Goal: Information Seeking & Learning: Learn about a topic

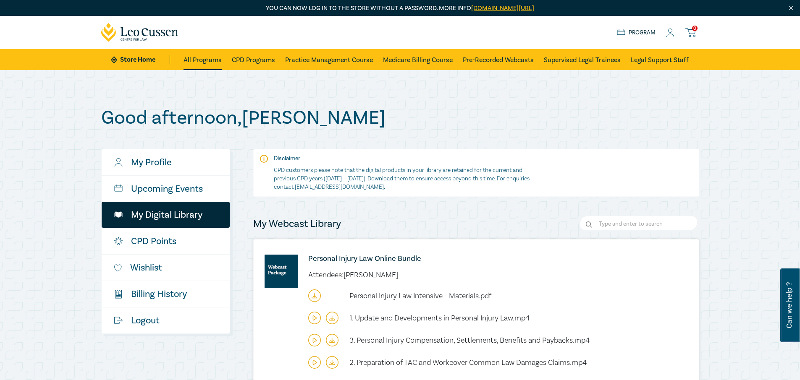
click at [201, 60] on link "All Programs" at bounding box center [202, 59] width 38 height 21
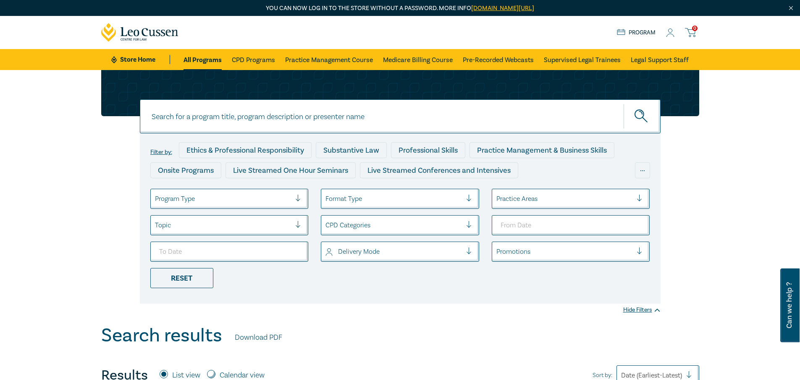
click at [233, 118] on input at bounding box center [400, 116] width 520 height 34
click at [166, 119] on input "perssonal injury & medico legal law" at bounding box center [400, 116] width 520 height 34
click at [635, 115] on icon "submit" at bounding box center [641, 117] width 15 height 15
click at [306, 118] on input "personal injury & medico legal law" at bounding box center [400, 116] width 520 height 34
type input "personal injury"
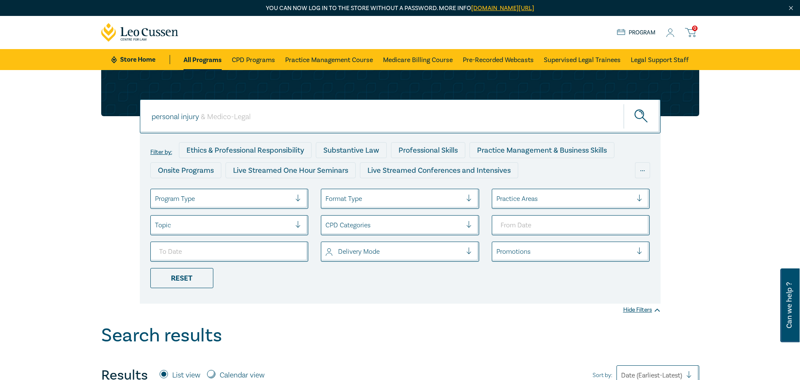
click at [638, 114] on icon "submit" at bounding box center [641, 117] width 15 height 15
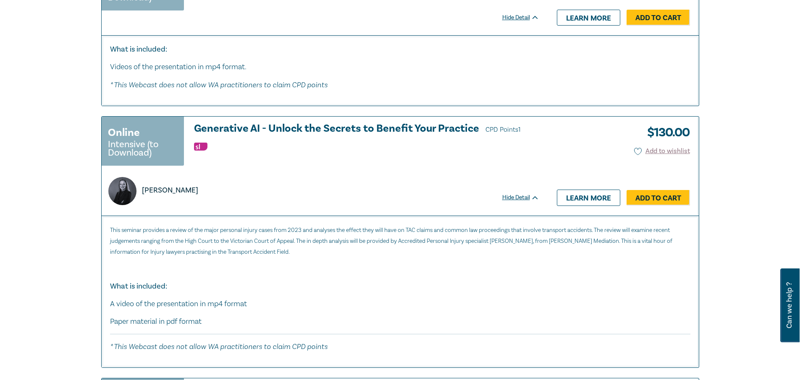
scroll to position [616, 0]
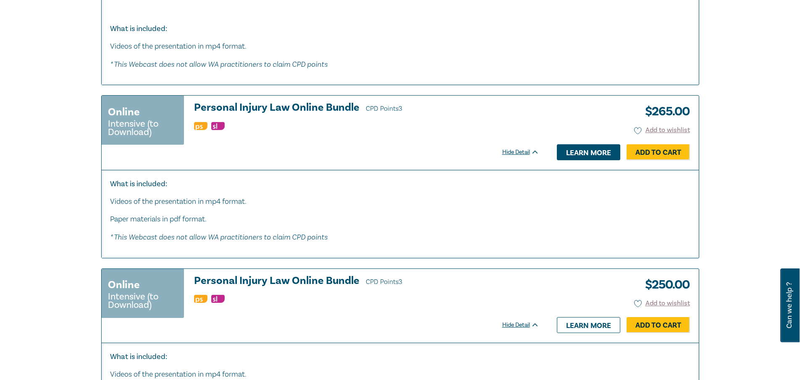
click at [568, 149] on link "Learn more" at bounding box center [588, 152] width 63 height 16
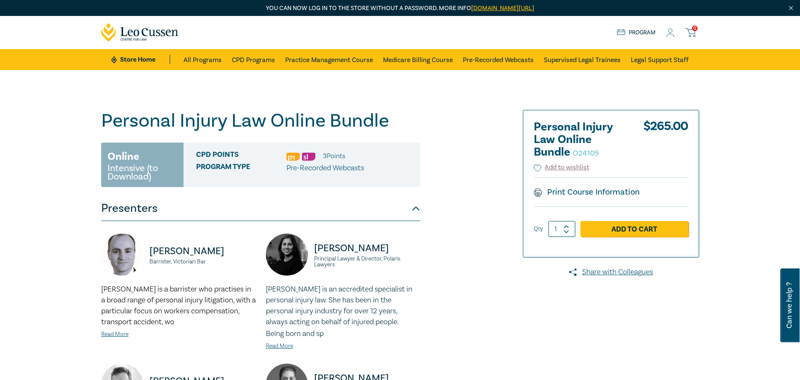
scroll to position [308, 0]
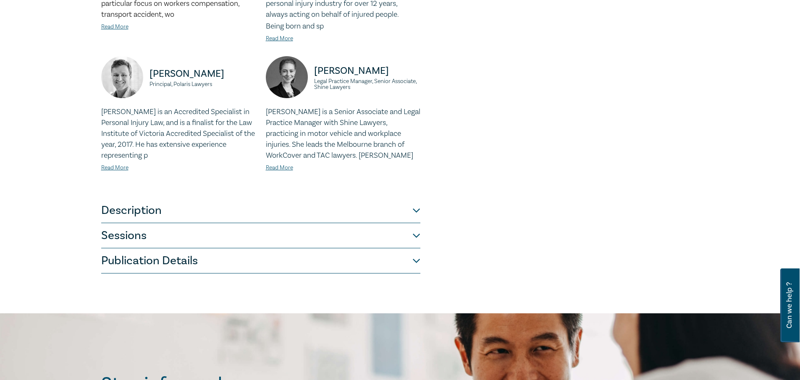
click at [421, 233] on div "Personal Injury Law Online Bundle O24105 Online Intensive (to Download) CPD Poi…" at bounding box center [298, 37] width 405 height 471
click at [415, 235] on button "Sessions" at bounding box center [260, 235] width 319 height 25
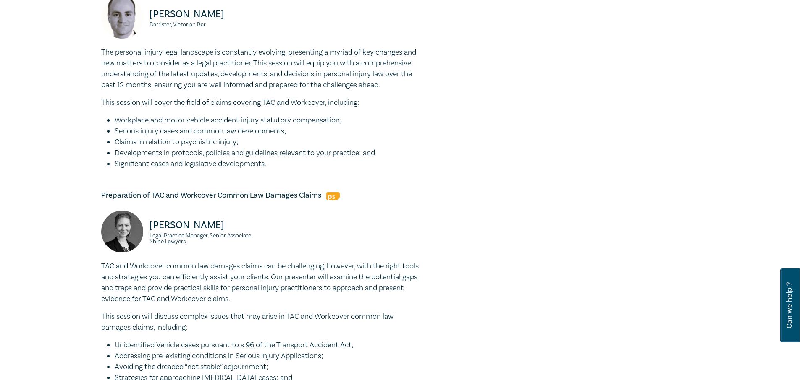
click at [415, 235] on div "Tamara Wright Legal Practice Manager, Senior Associate, Shine Lawyers" at bounding box center [260, 236] width 329 height 50
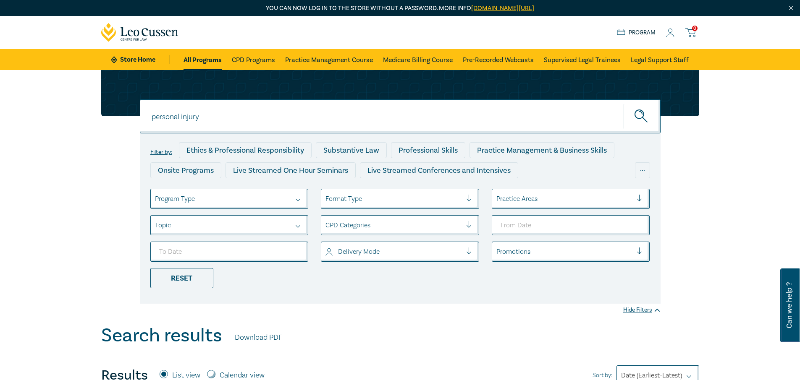
click at [207, 115] on div "personal injury" at bounding box center [400, 116] width 520 height 34
type input "p"
click at [638, 112] on icon "submit" at bounding box center [641, 117] width 15 height 15
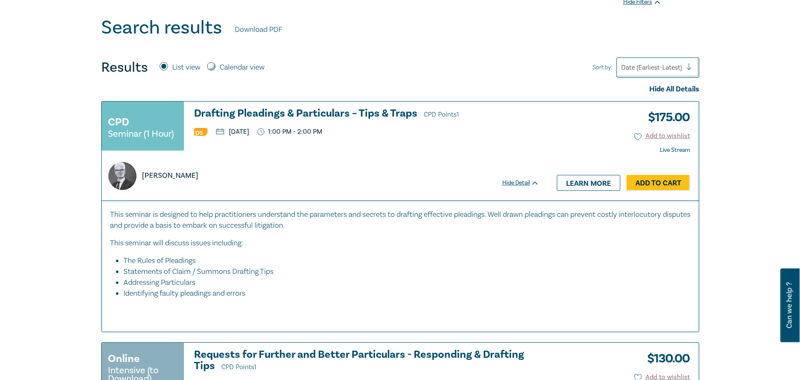
scroll to position [616, 0]
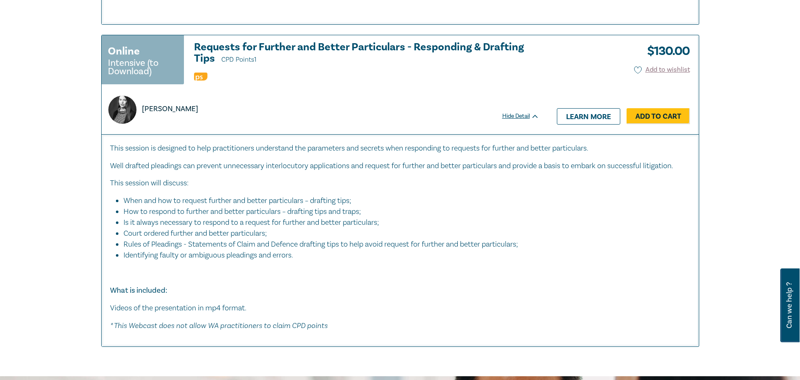
drag, startPoint x: 63, startPoint y: 146, endPoint x: 20, endPoint y: 274, distance: 135.3
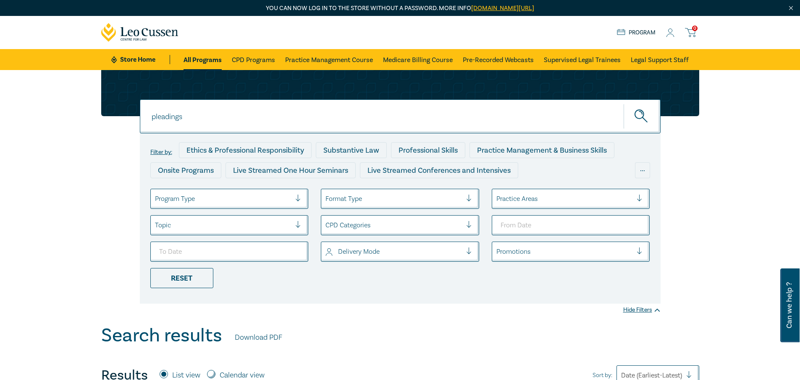
click at [206, 63] on link "All Programs" at bounding box center [202, 59] width 38 height 21
click at [186, 115] on input "pleadings" at bounding box center [400, 116] width 520 height 34
type input "p"
